Goal: Register for event/course

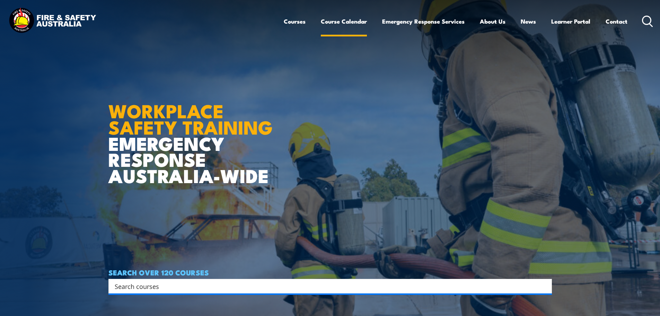
click at [342, 21] on link "Course Calendar" at bounding box center [344, 21] width 46 height 18
click at [338, 24] on link "Course Calendar" at bounding box center [344, 21] width 46 height 18
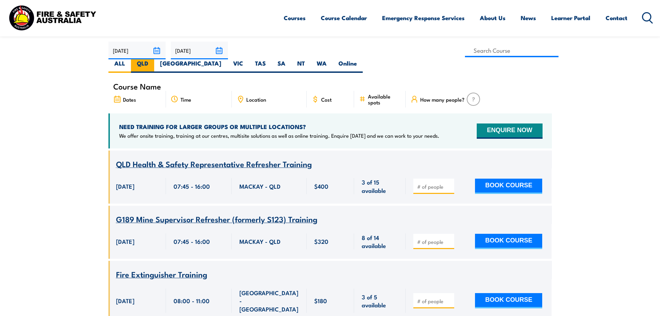
scroll to position [208, 0]
click at [154, 59] on label "QLD" at bounding box center [142, 66] width 23 height 14
click at [153, 59] on input "QLD" at bounding box center [150, 61] width 5 height 5
radio input "true"
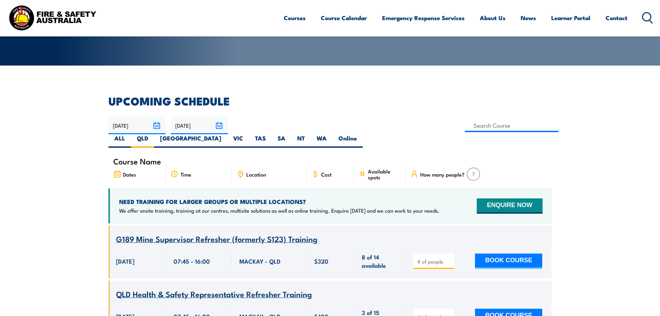
scroll to position [125, 0]
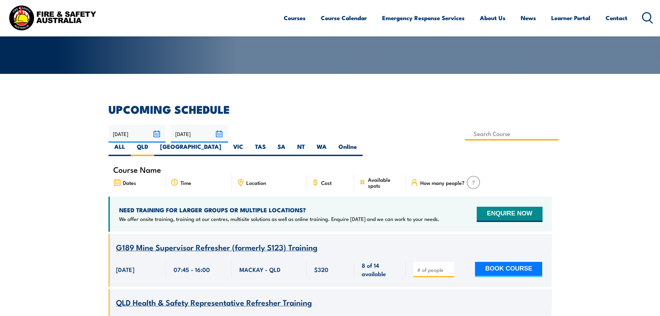
click at [465, 131] on input at bounding box center [512, 134] width 94 height 14
type input "Provide First Aid Training (Blended Learning)"
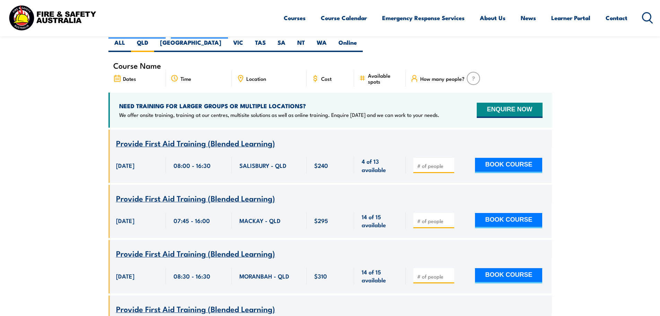
click at [65, 218] on section "UPCOMING SCHEDULE 18/09/2025 17/11/2025" at bounding box center [330, 234] width 660 height 469
